Goal: Task Accomplishment & Management: Manage account settings

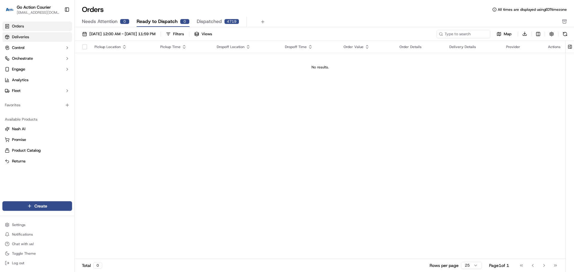
click at [48, 36] on link "Deliveries" at bounding box center [37, 37] width 70 height 10
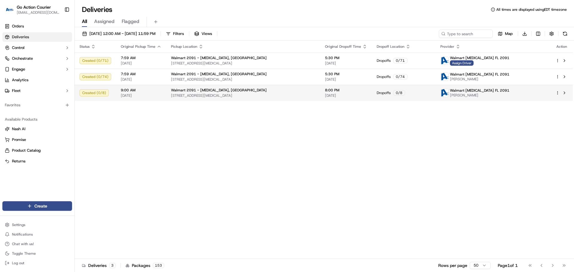
click at [558, 95] on html "Go Action Courier [EMAIL_ADDRESS][DOMAIN_NAME] Toggle Sidebar Orders Deliveries…" at bounding box center [287, 136] width 574 height 272
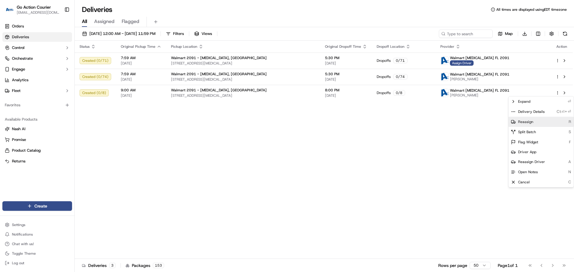
click at [522, 123] on span "Reassign" at bounding box center [525, 122] width 15 height 5
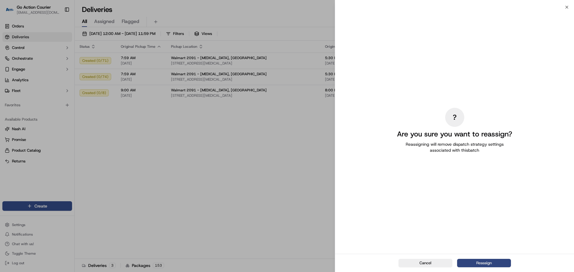
click at [479, 264] on button "Reassign" at bounding box center [484, 263] width 54 height 8
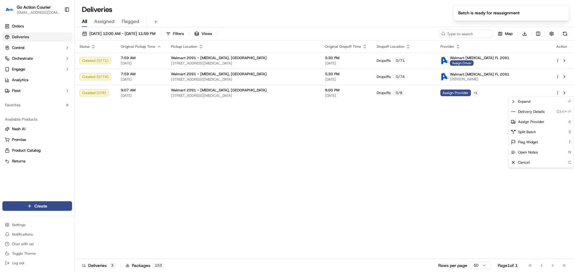
click at [453, 128] on div "Status Original Pickup Time Pickup Location Original Dropoff Time Dropoff Locat…" at bounding box center [324, 150] width 498 height 219
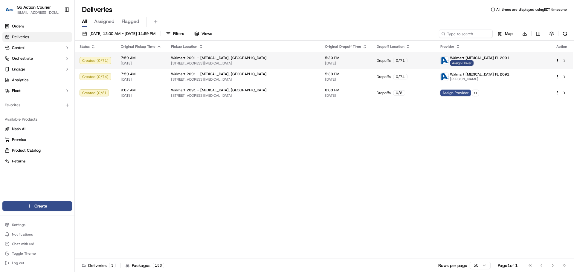
click at [470, 64] on span "Assign Driver" at bounding box center [462, 62] width 24 height 5
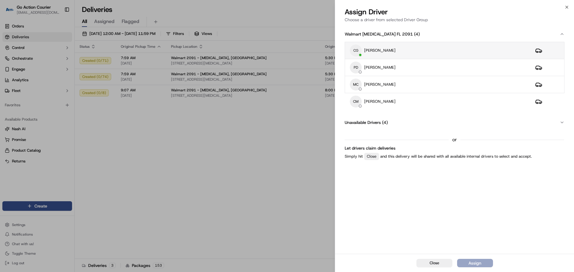
click at [392, 55] on div "CG [PERSON_NAME]" at bounding box center [438, 51] width 176 height 12
click at [474, 265] on div "Assign" at bounding box center [474, 263] width 13 height 6
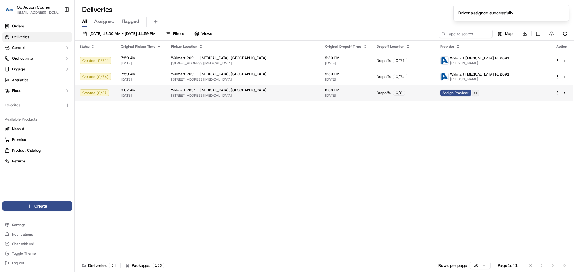
click at [482, 92] on html "Go Action Courier [EMAIL_ADDRESS][DOMAIN_NAME] Toggle Sidebar Orders Deliveries…" at bounding box center [287, 136] width 574 height 272
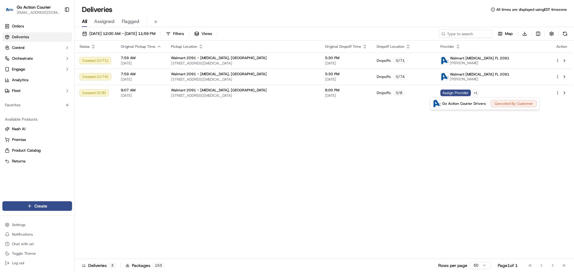
click at [480, 125] on html "Go Action Courier [EMAIL_ADDRESS][DOMAIN_NAME] Toggle Sidebar Orders Deliveries…" at bounding box center [287, 136] width 574 height 272
click at [396, 117] on div "Status Original Pickup Time Pickup Location Original Dropoff Time Dropoff Locat…" at bounding box center [324, 150] width 498 height 219
